Goal: Check status: Check status

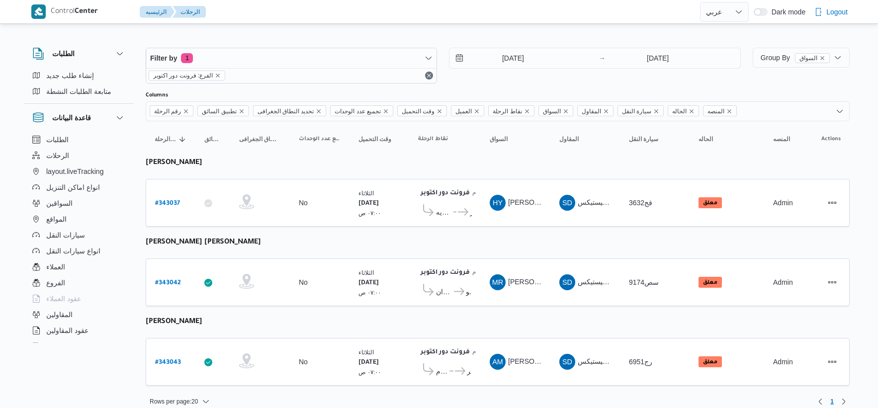
select select "ar"
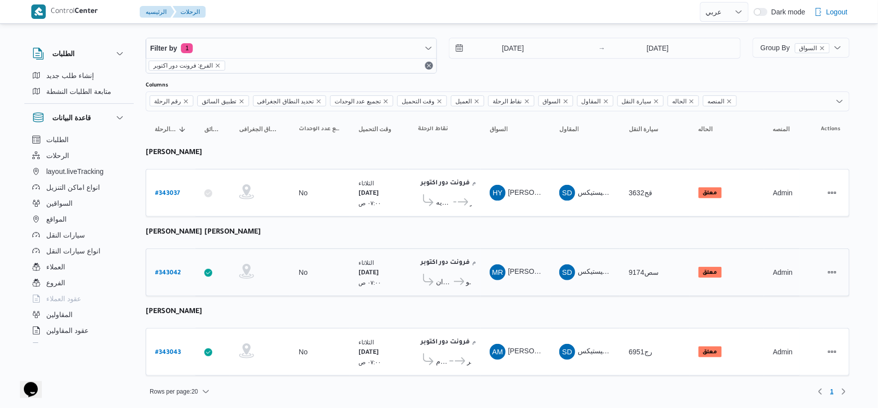
click at [459, 283] on icon at bounding box center [459, 281] width 10 height 7
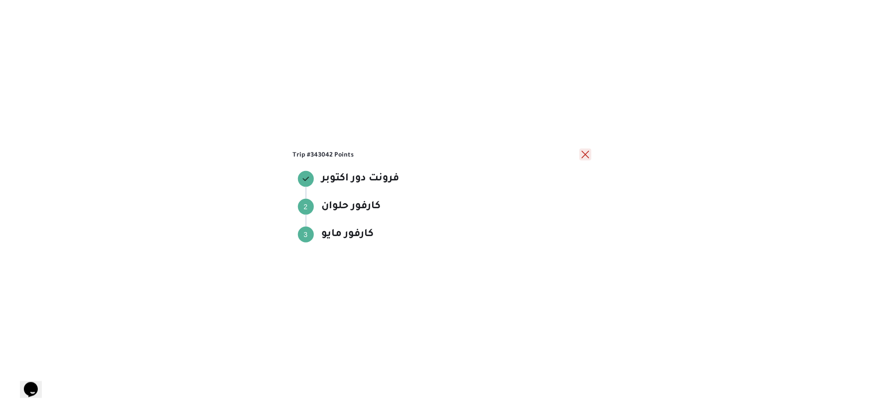
click at [586, 155] on button "close" at bounding box center [585, 155] width 12 height 12
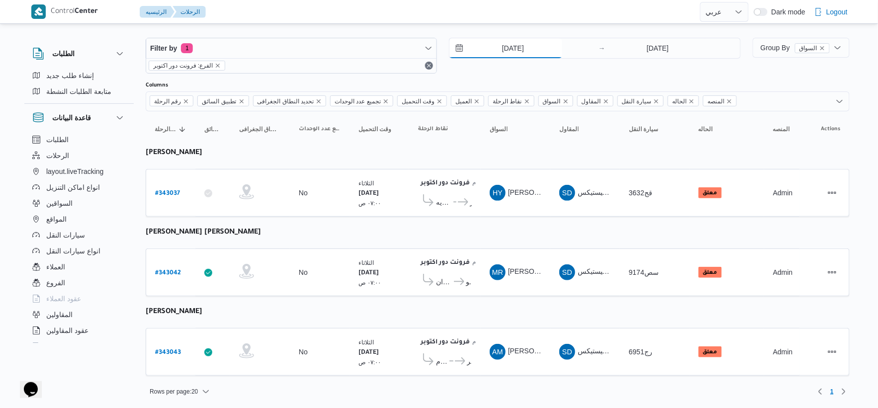
click at [542, 47] on input "[DATE]" at bounding box center [505, 48] width 113 height 20
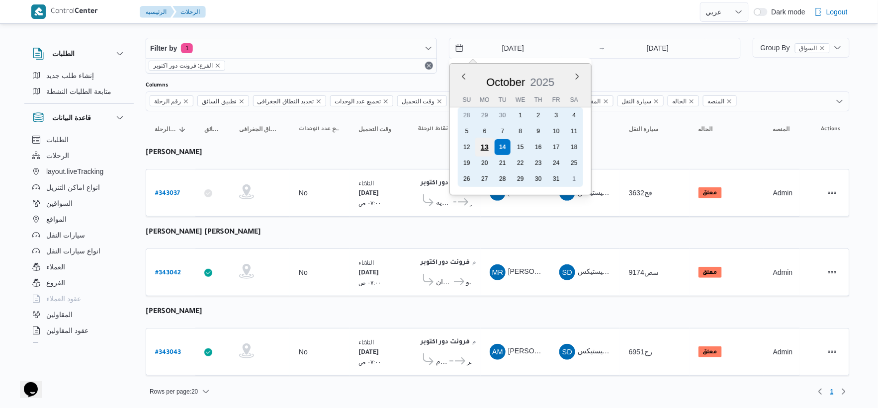
click at [485, 143] on div "13" at bounding box center [484, 147] width 19 height 19
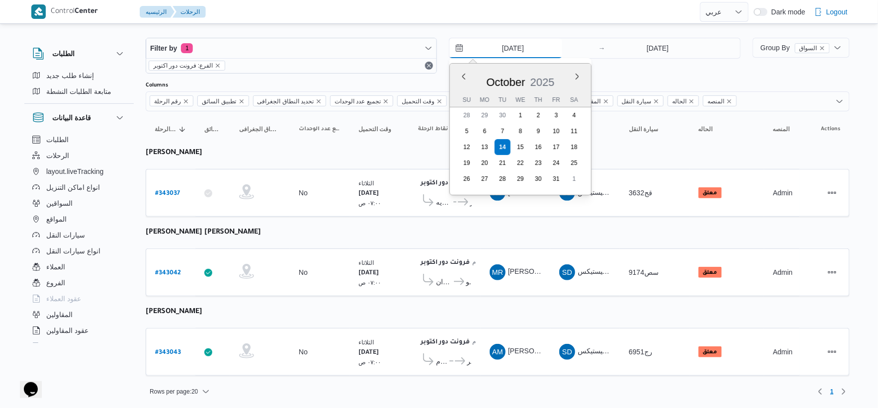
type input "13/10/2025"
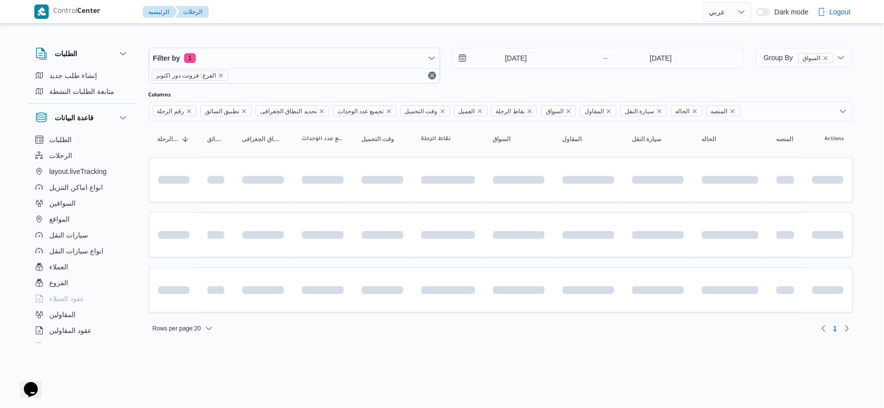
click at [650, 46] on div "Filter by 1 الفرع: فرونت دور اكتوبر 13/10/2025 → 14/10/2025" at bounding box center [446, 66] width 607 height 48
click at [655, 61] on input "[DATE]" at bounding box center [660, 58] width 99 height 20
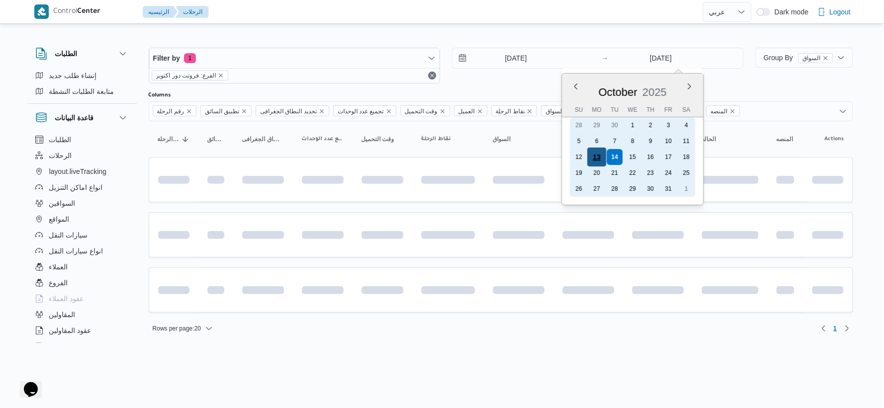
click at [598, 151] on div "13" at bounding box center [596, 157] width 19 height 19
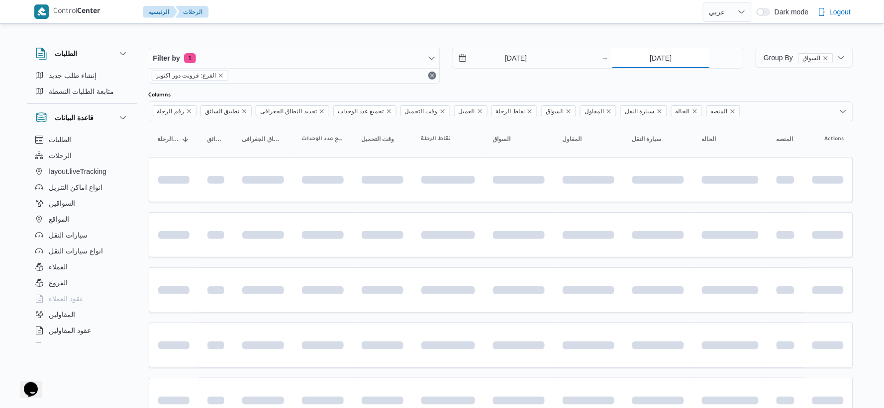
type input "13/10/2025"
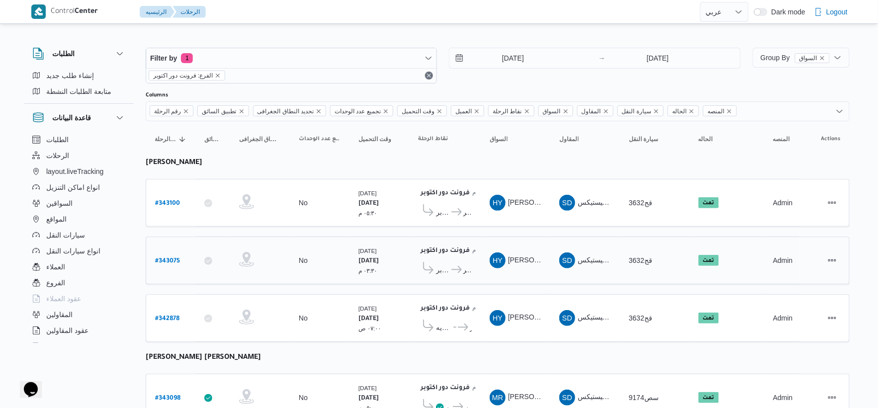
click at [493, 237] on td "السواق HY حسن يوسف حسانين صالح" at bounding box center [516, 261] width 70 height 48
click at [465, 215] on span "فرونت دور اكتوبر" at bounding box center [467, 212] width 8 height 12
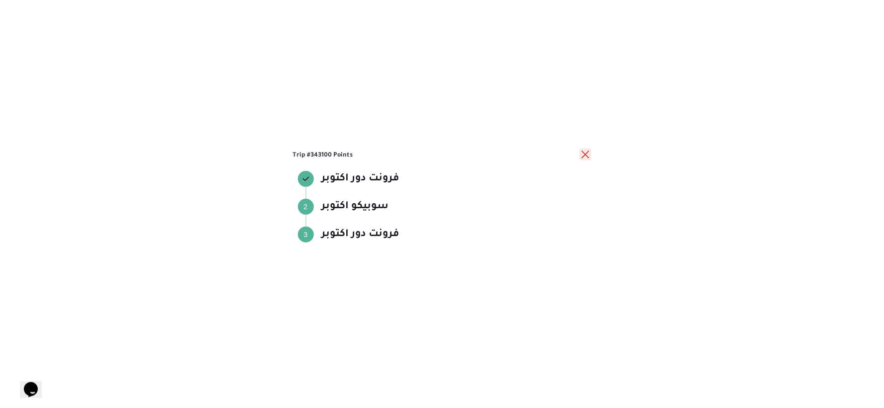
click at [586, 156] on button "close" at bounding box center [585, 155] width 12 height 12
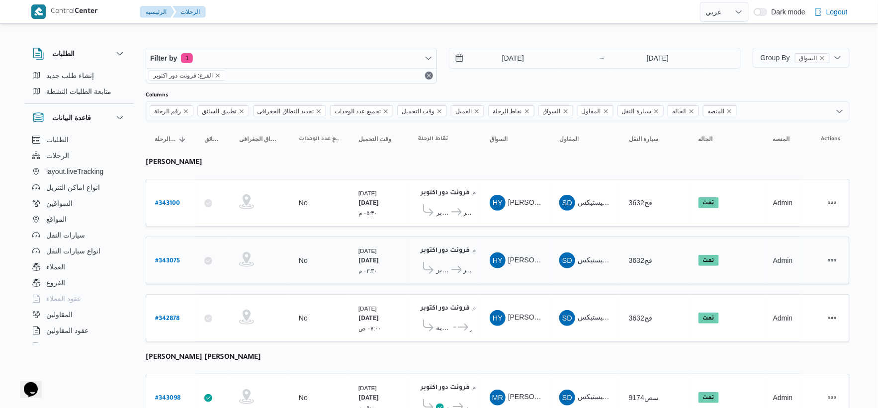
click at [448, 272] on span "سوبيكو اكتوبر" at bounding box center [443, 270] width 14 height 12
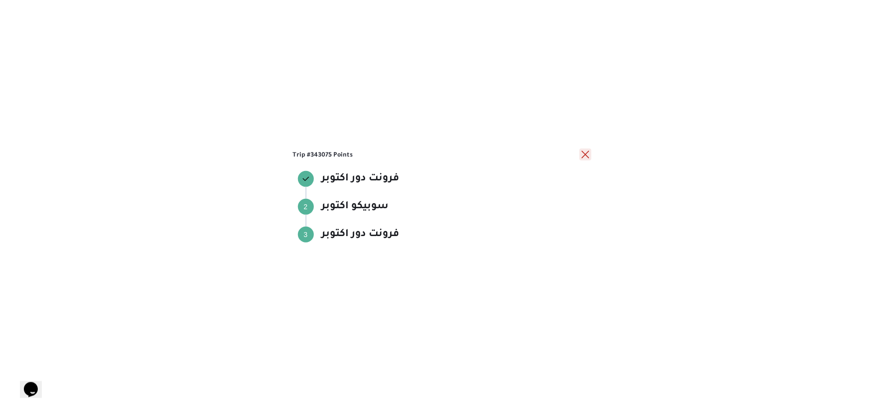
click at [584, 156] on button "close" at bounding box center [585, 155] width 12 height 12
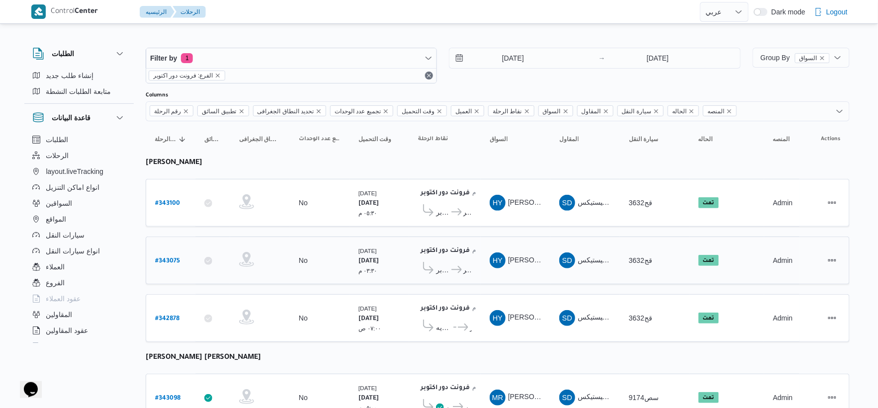
click at [174, 259] on b "# 343075" at bounding box center [167, 261] width 25 height 7
select select "ar"
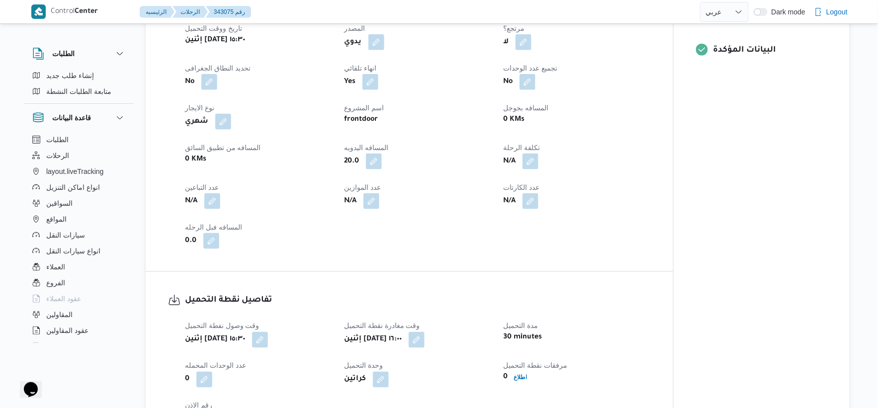
scroll to position [552, 0]
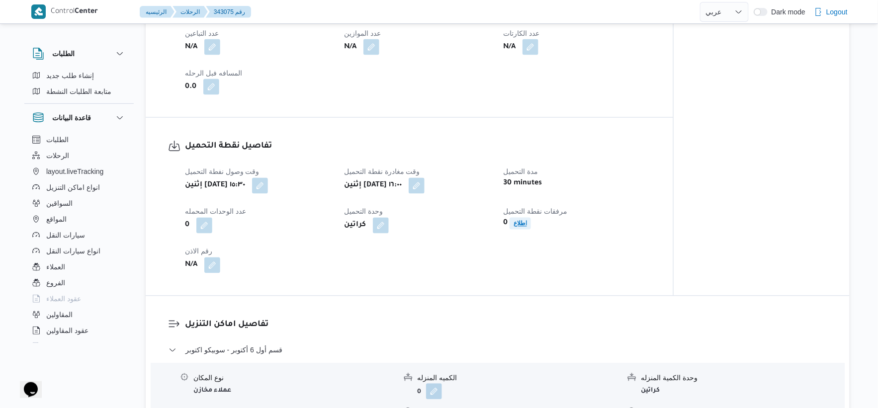
click at [523, 220] on b "اطلاع" at bounding box center [520, 223] width 13 height 7
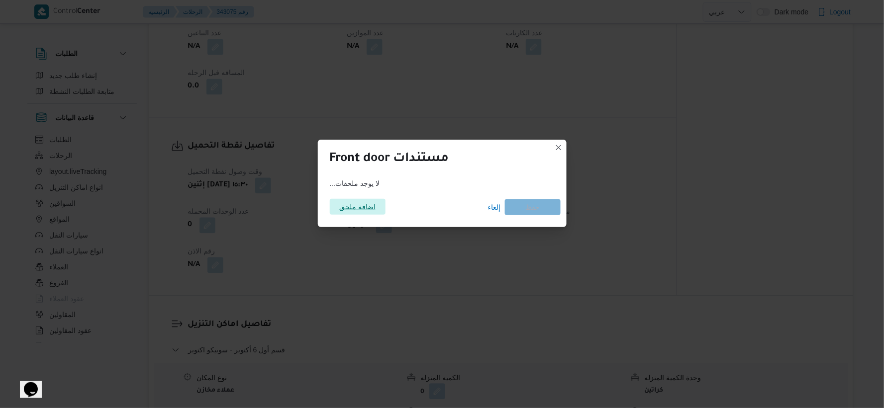
click at [363, 205] on span "اضافة ملحق" at bounding box center [357, 207] width 36 height 16
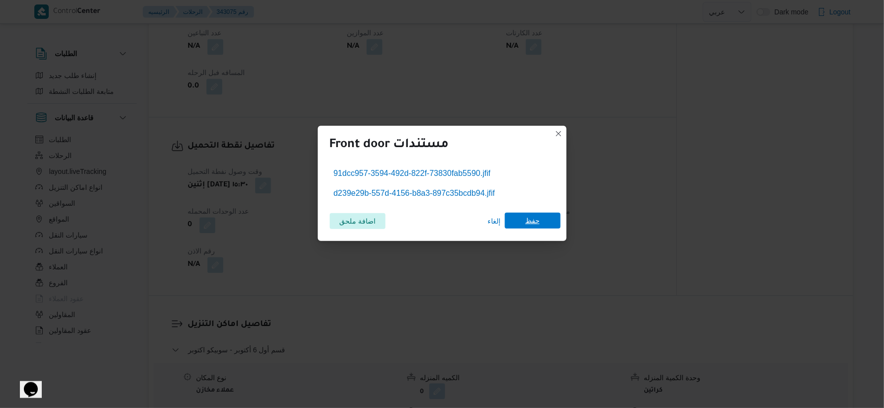
click at [535, 224] on span "حفظ" at bounding box center [532, 221] width 14 height 16
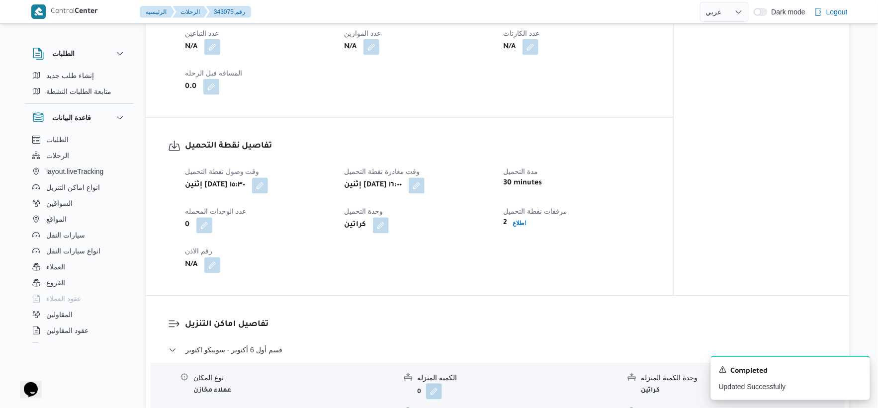
click at [439, 266] on div "وقت وصول نفطة التحميل إثنين ١٣ أكتوبر ٢٠٢٥ ١٥:٣٠ وقت مغادرة نقطة التحميل إثنين …" at bounding box center [418, 219] width 478 height 119
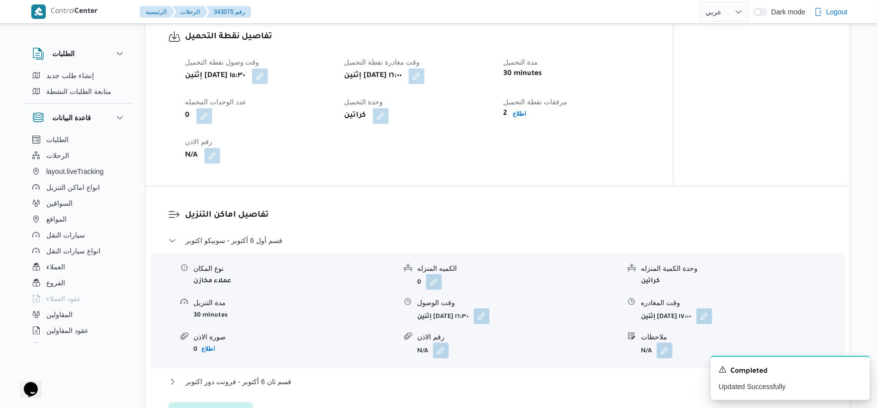
scroll to position [663, 0]
select select "ar"
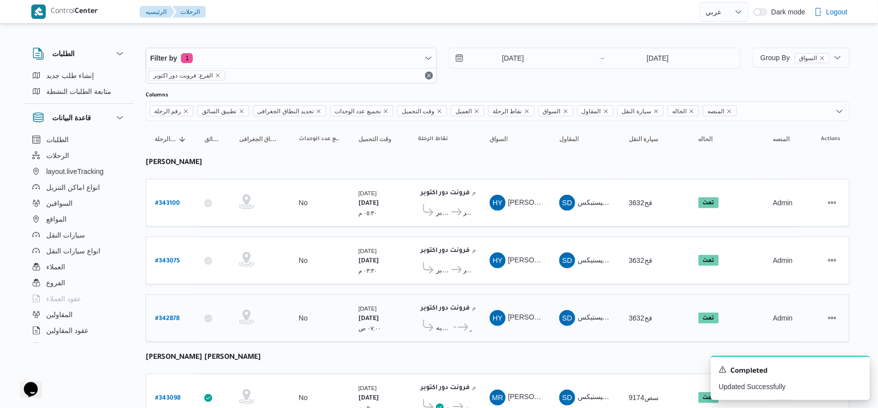
click at [459, 324] on icon at bounding box center [463, 327] width 10 height 7
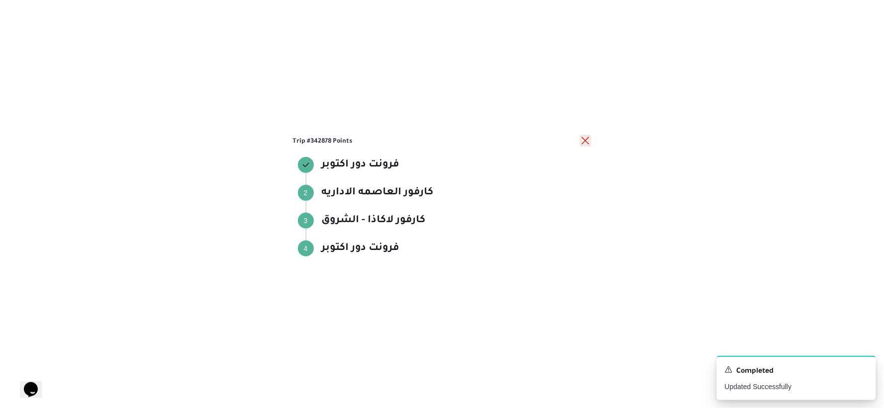
click at [584, 138] on button "close" at bounding box center [585, 141] width 12 height 12
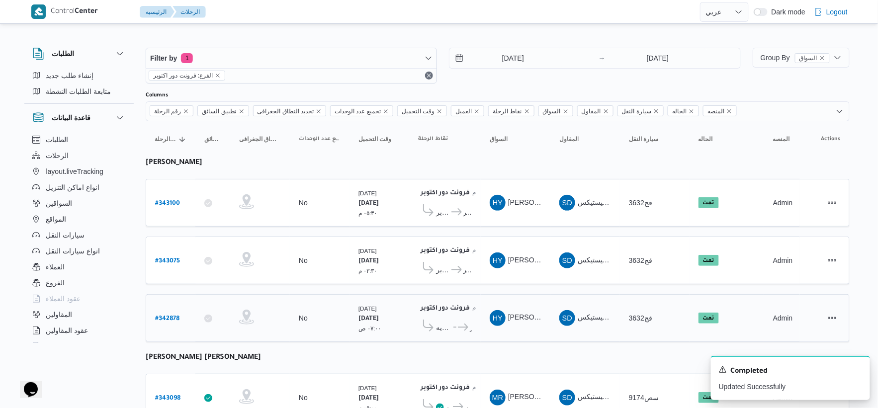
click at [162, 316] on b "# 342878" at bounding box center [167, 319] width 24 height 7
select select "ar"
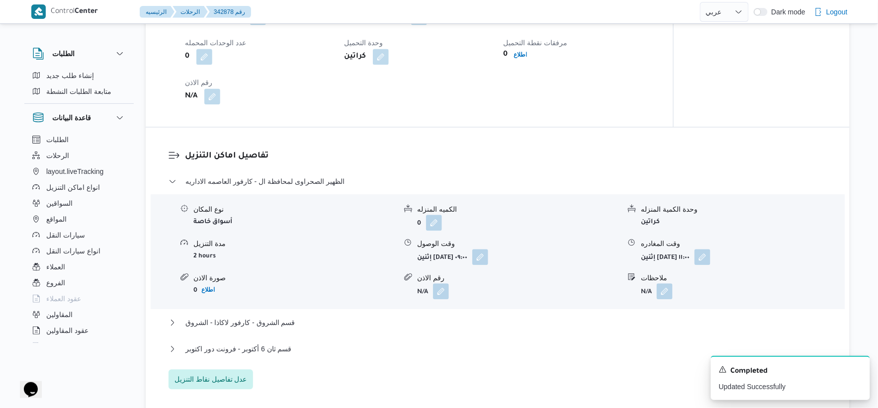
scroll to position [608, 0]
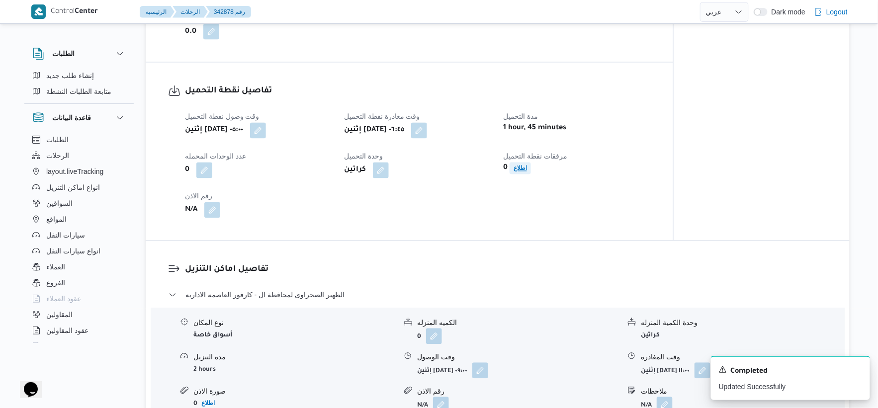
click at [524, 167] on b "اطلاع" at bounding box center [520, 168] width 13 height 7
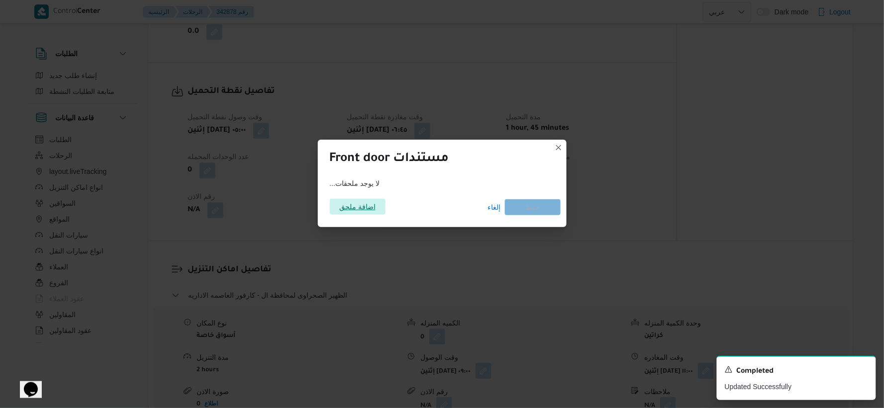
click at [345, 215] on span "اضافة ملحق" at bounding box center [357, 207] width 36 height 16
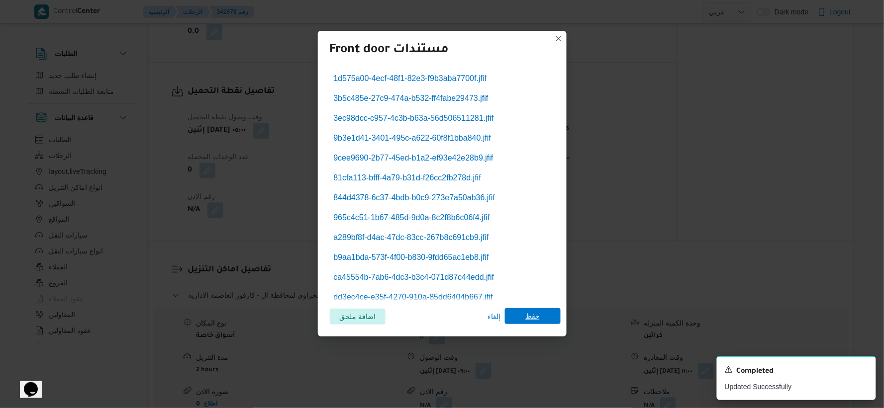
click at [539, 316] on span "حفظ" at bounding box center [533, 316] width 56 height 16
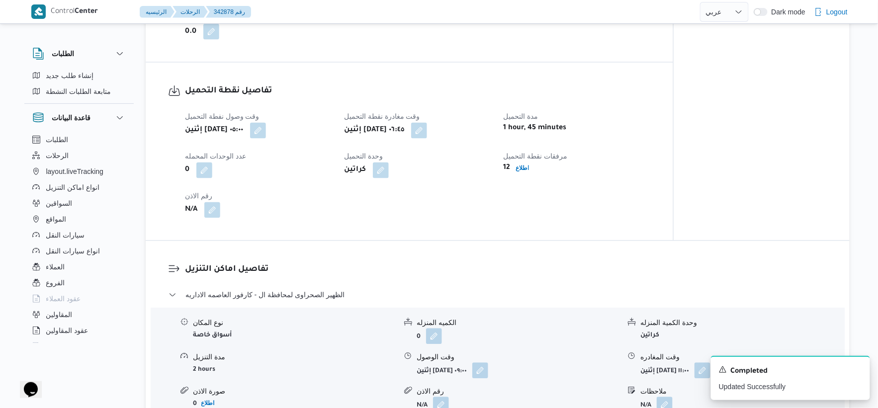
click at [494, 226] on div "تفاصيل نقطة التحميل وقت وصول نفطة التحميل إثنين ١٣ أكتوبر ٢٠٢٥ ٠٥:٠٠ وقت مغادرة…" at bounding box center [410, 152] width 528 height 178
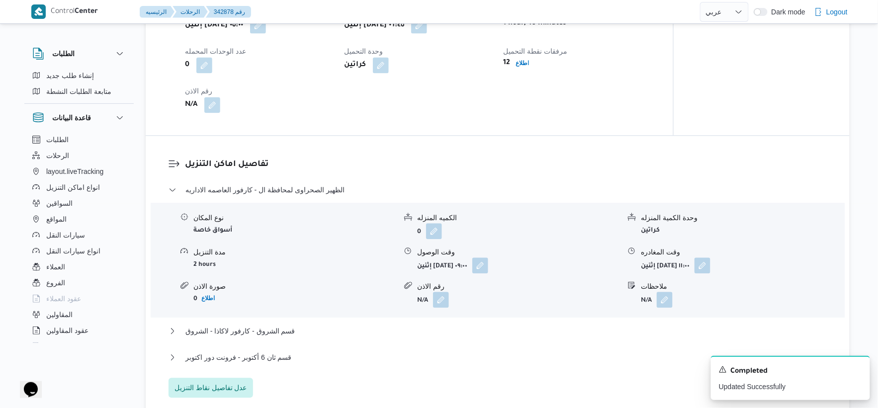
scroll to position [718, 0]
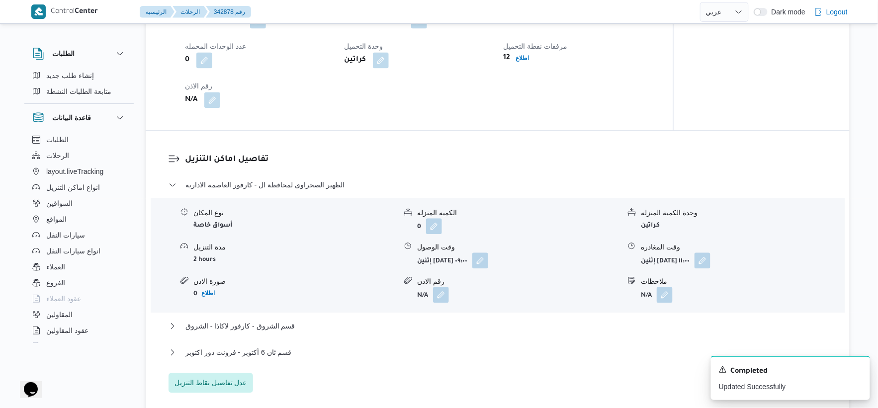
select select "ar"
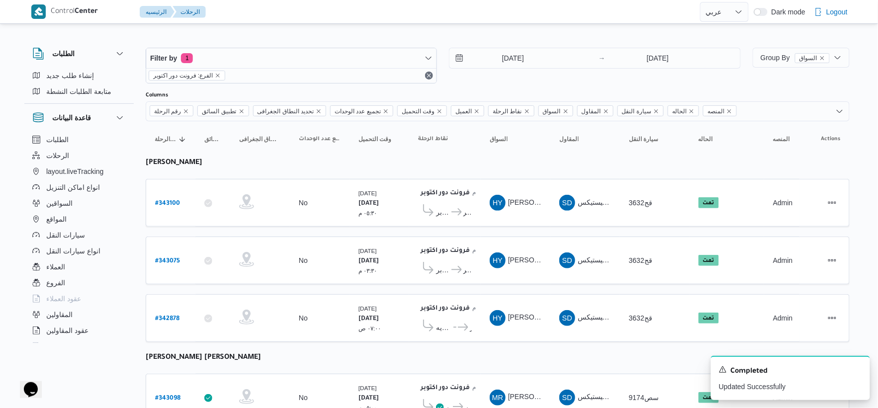
select select "ar"
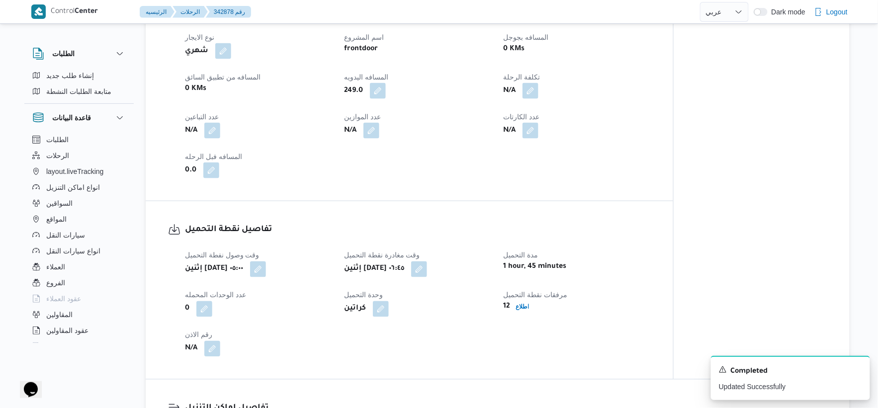
scroll to position [524, 0]
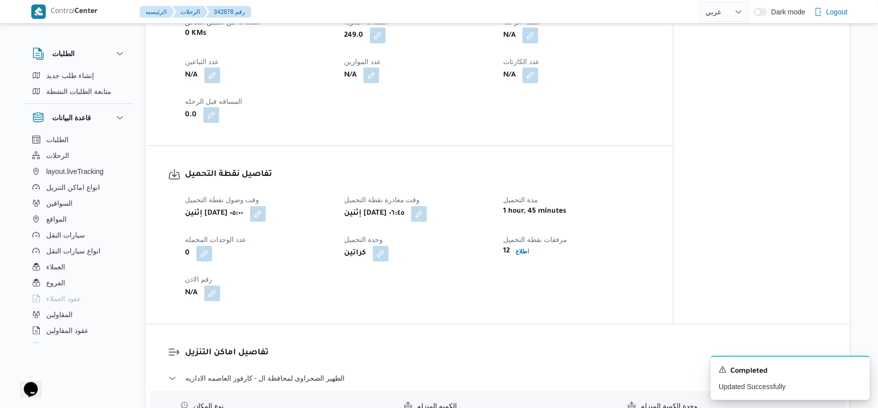
select select "ar"
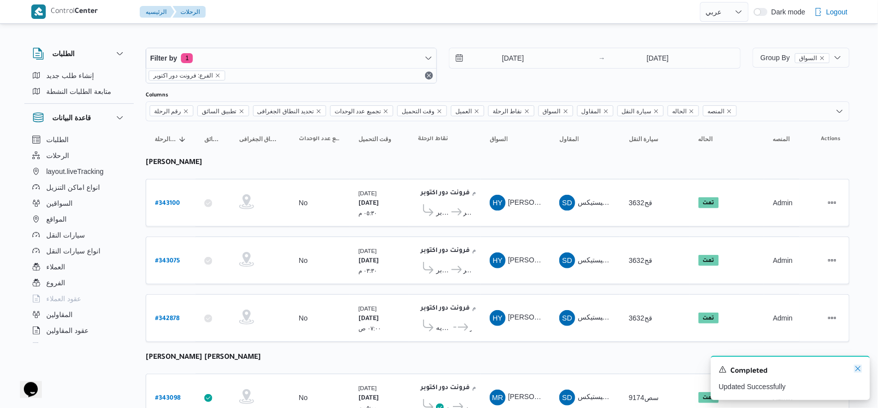
click at [859, 371] on icon "Dismiss toast" at bounding box center [858, 369] width 8 height 8
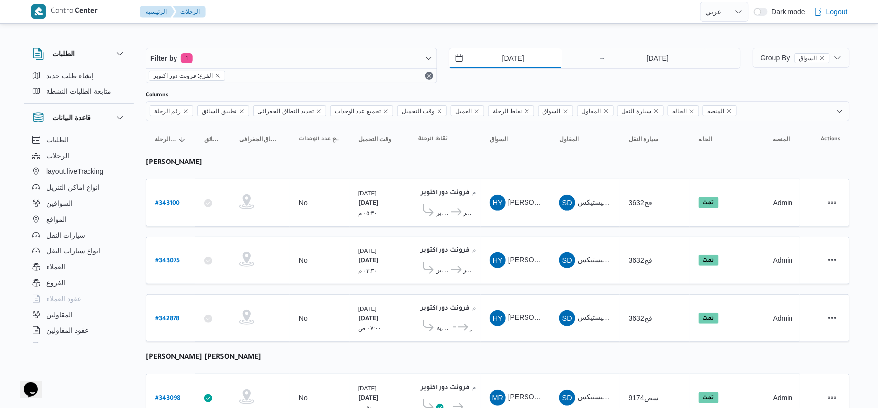
click at [511, 61] on input "13/10/2025" at bounding box center [505, 58] width 113 height 20
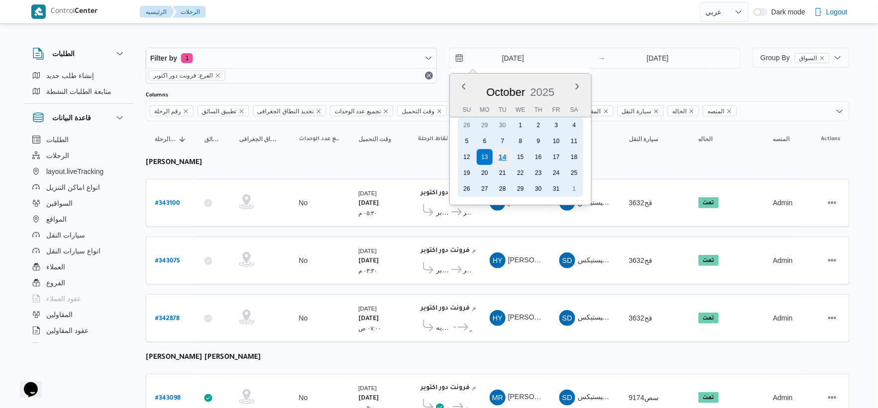
click at [505, 156] on div "14" at bounding box center [502, 157] width 19 height 19
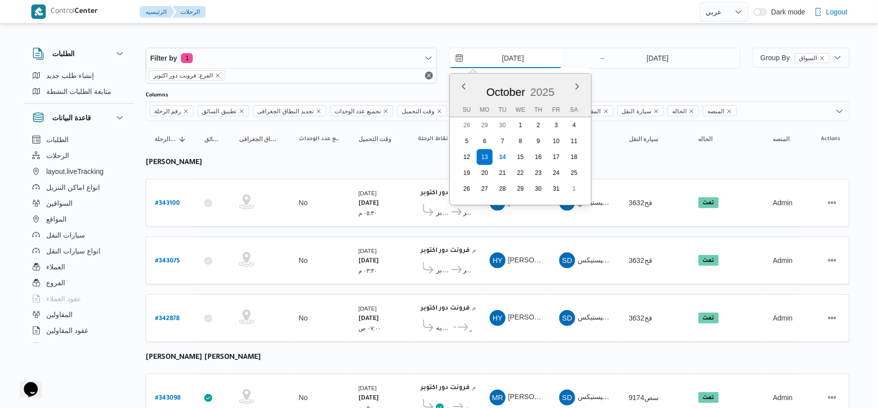
type input "[DATE]"
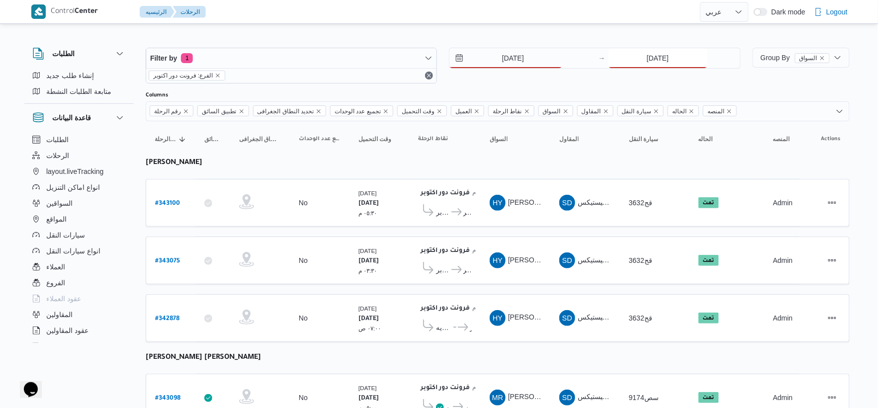
click at [646, 63] on input "13/10/2025" at bounding box center [658, 58] width 99 height 20
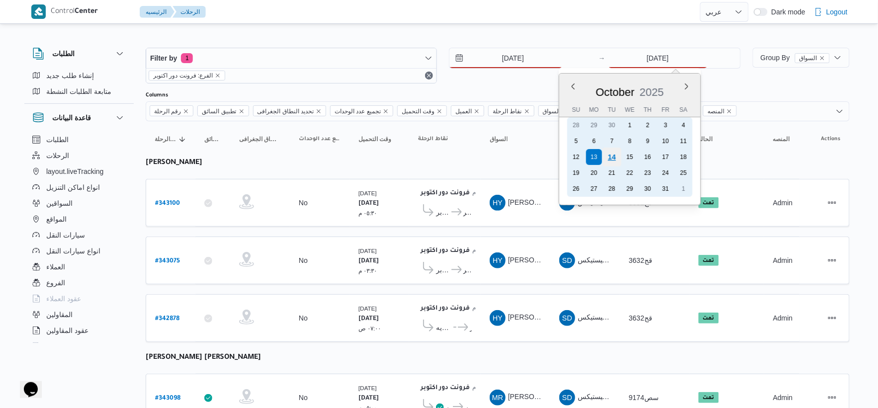
click at [612, 161] on div "14" at bounding box center [611, 157] width 19 height 19
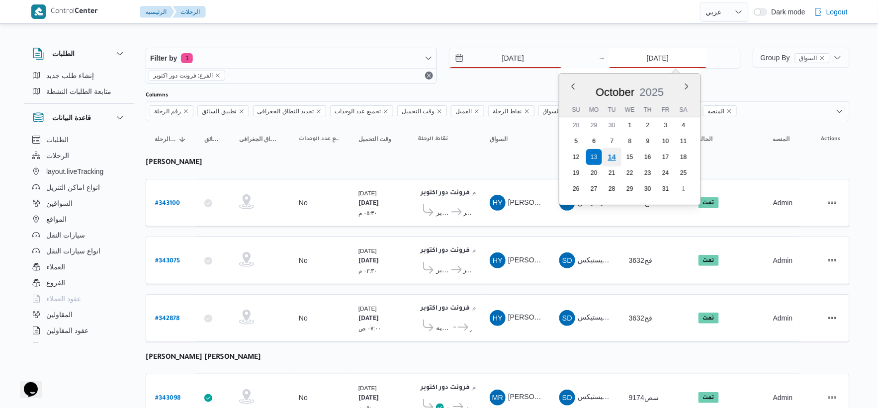
type input "[DATE]"
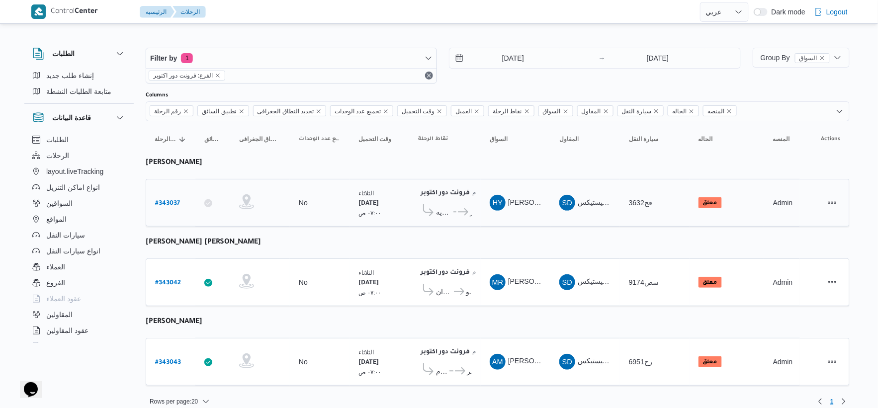
click at [437, 218] on span "كارفور العاصمه الاداريه ... فرونت دور اكتوبر" at bounding box center [445, 211] width 54 height 15
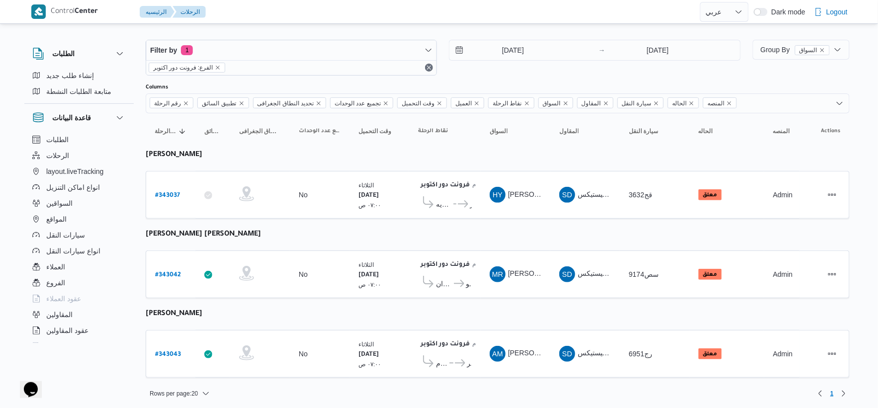
scroll to position [10, 0]
